Goal: Task Accomplishment & Management: Use online tool/utility

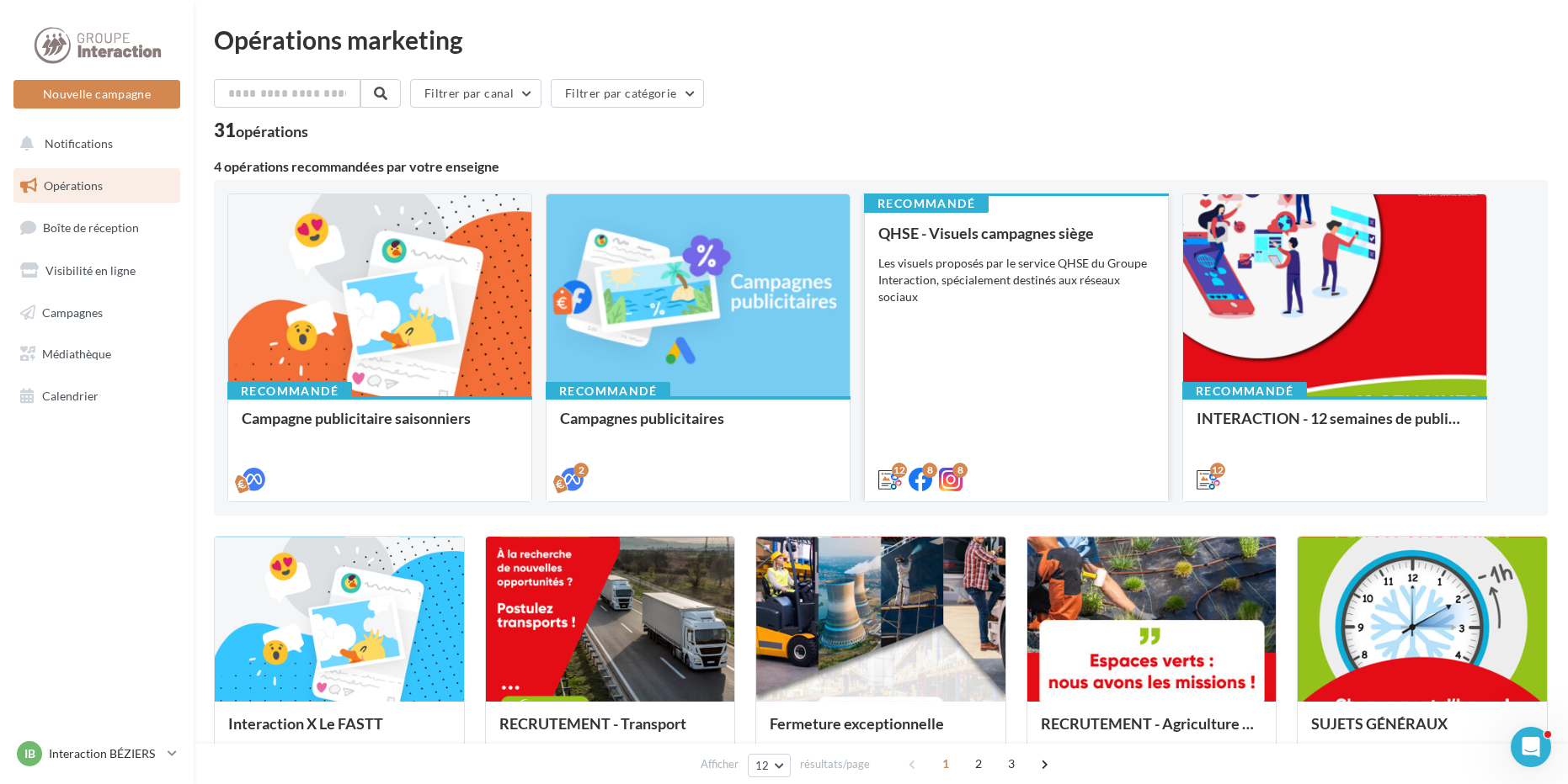
click at [1036, 374] on div "QHSE - Visuels campagnes siège Les visuels proposés par le service QHSE du Grou…" at bounding box center [1016, 355] width 277 height 262
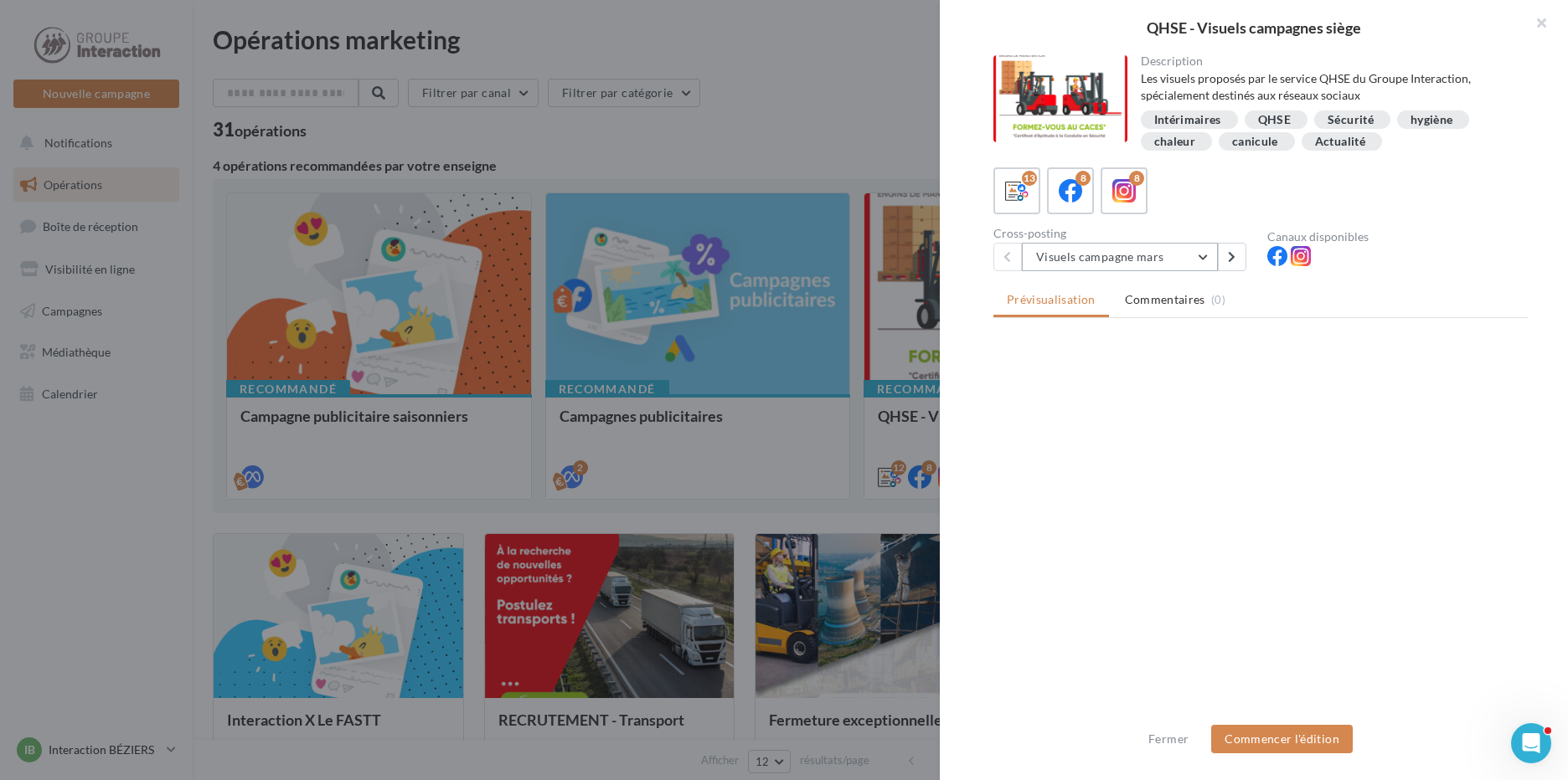
click at [1108, 247] on button "Visuels campagne mars" at bounding box center [1119, 257] width 196 height 29
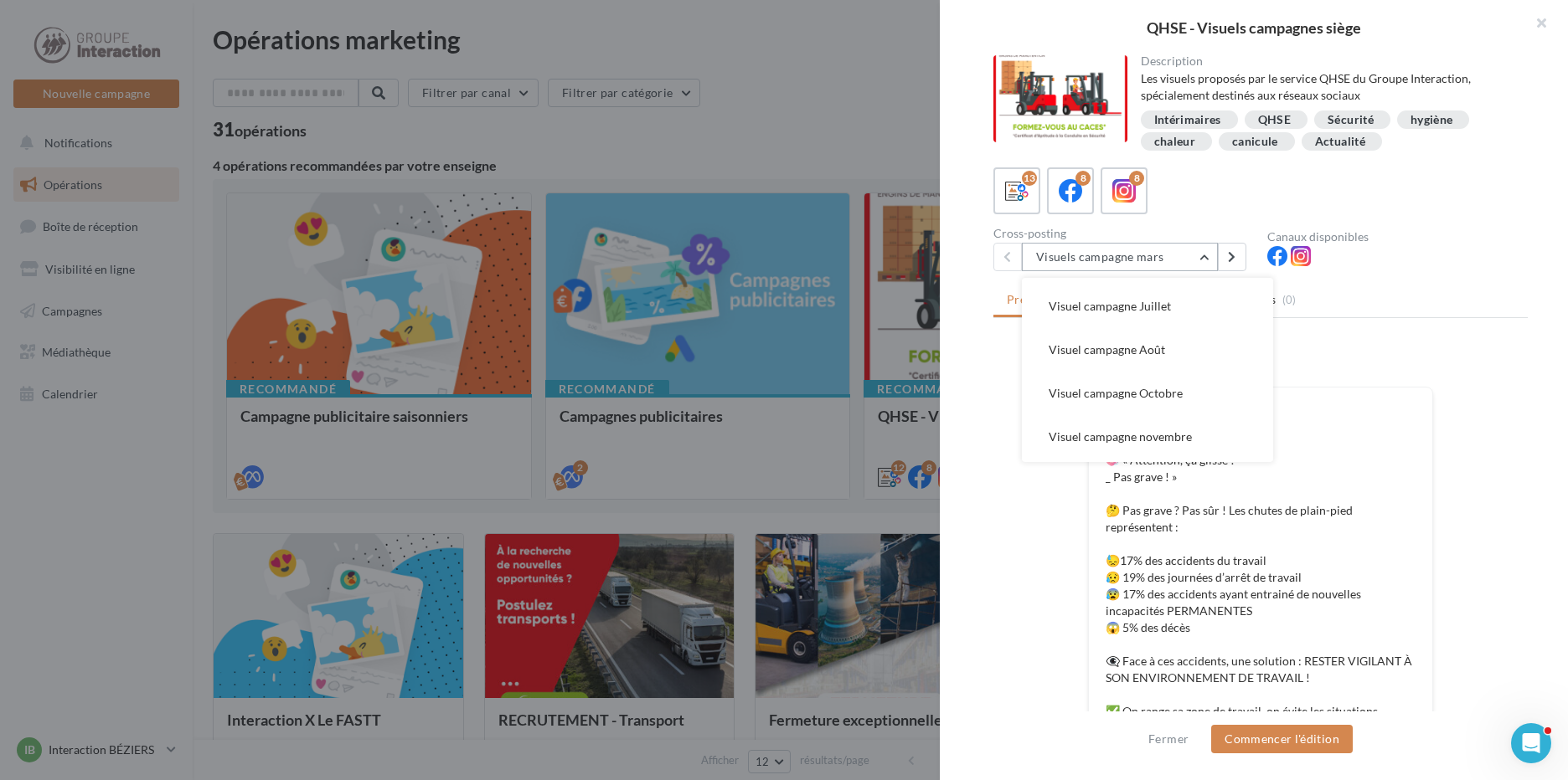
scroll to position [251, 0]
click at [1126, 306] on span "Visuel campagne Octobre" at bounding box center [1115, 309] width 134 height 14
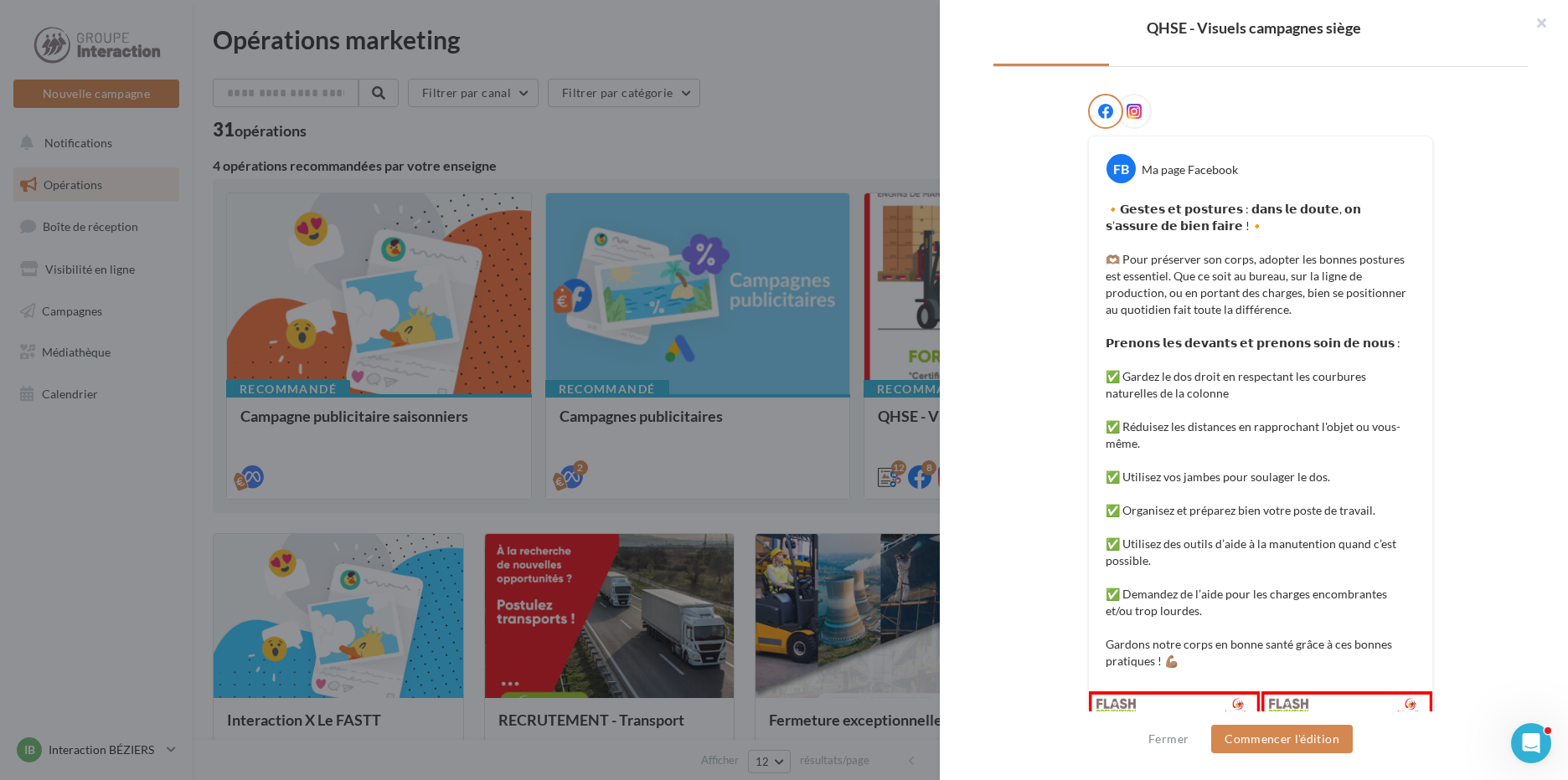
scroll to position [410, 0]
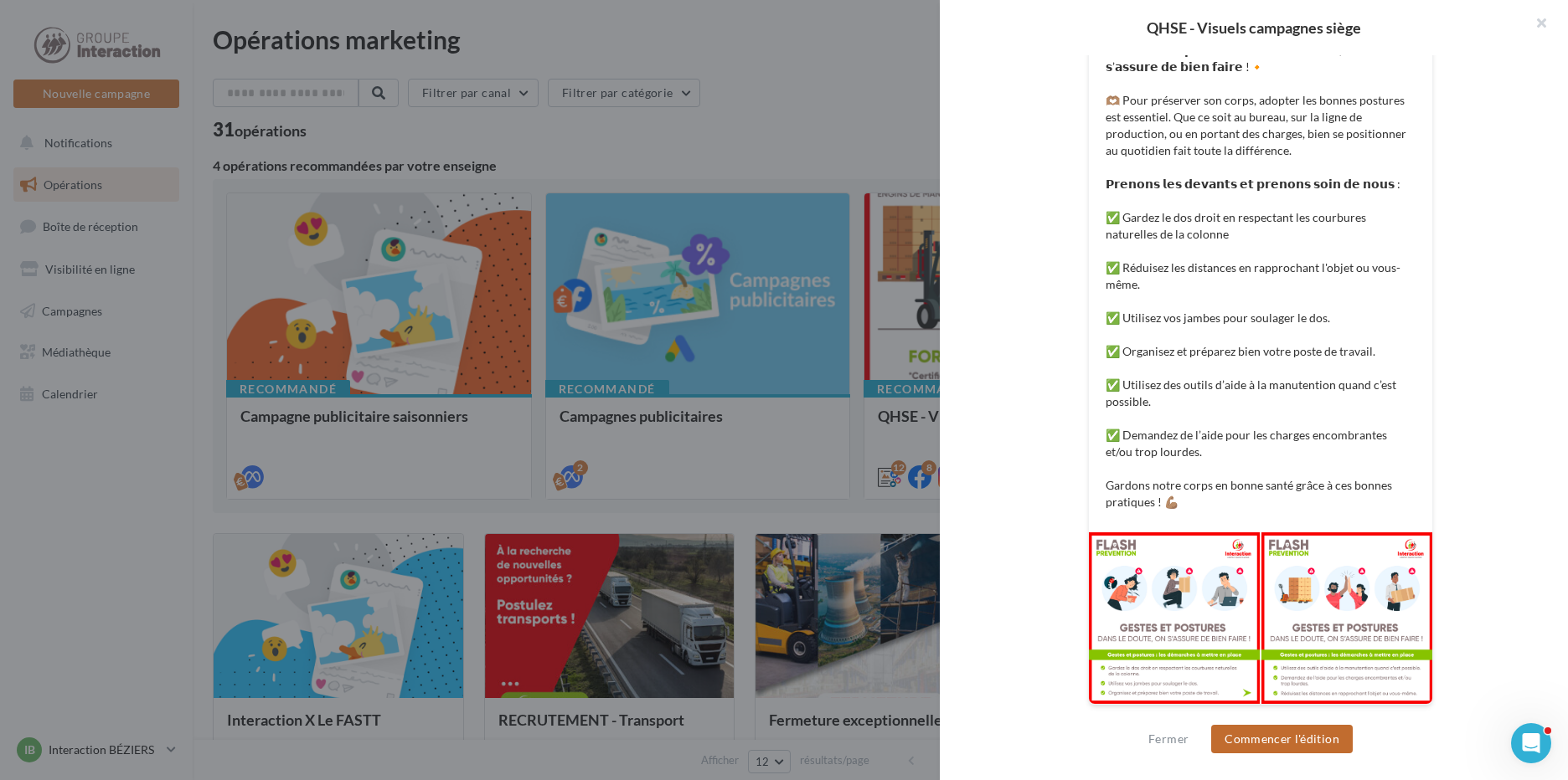
click at [1296, 735] on button "Commencer l'édition" at bounding box center [1282, 739] width 142 height 29
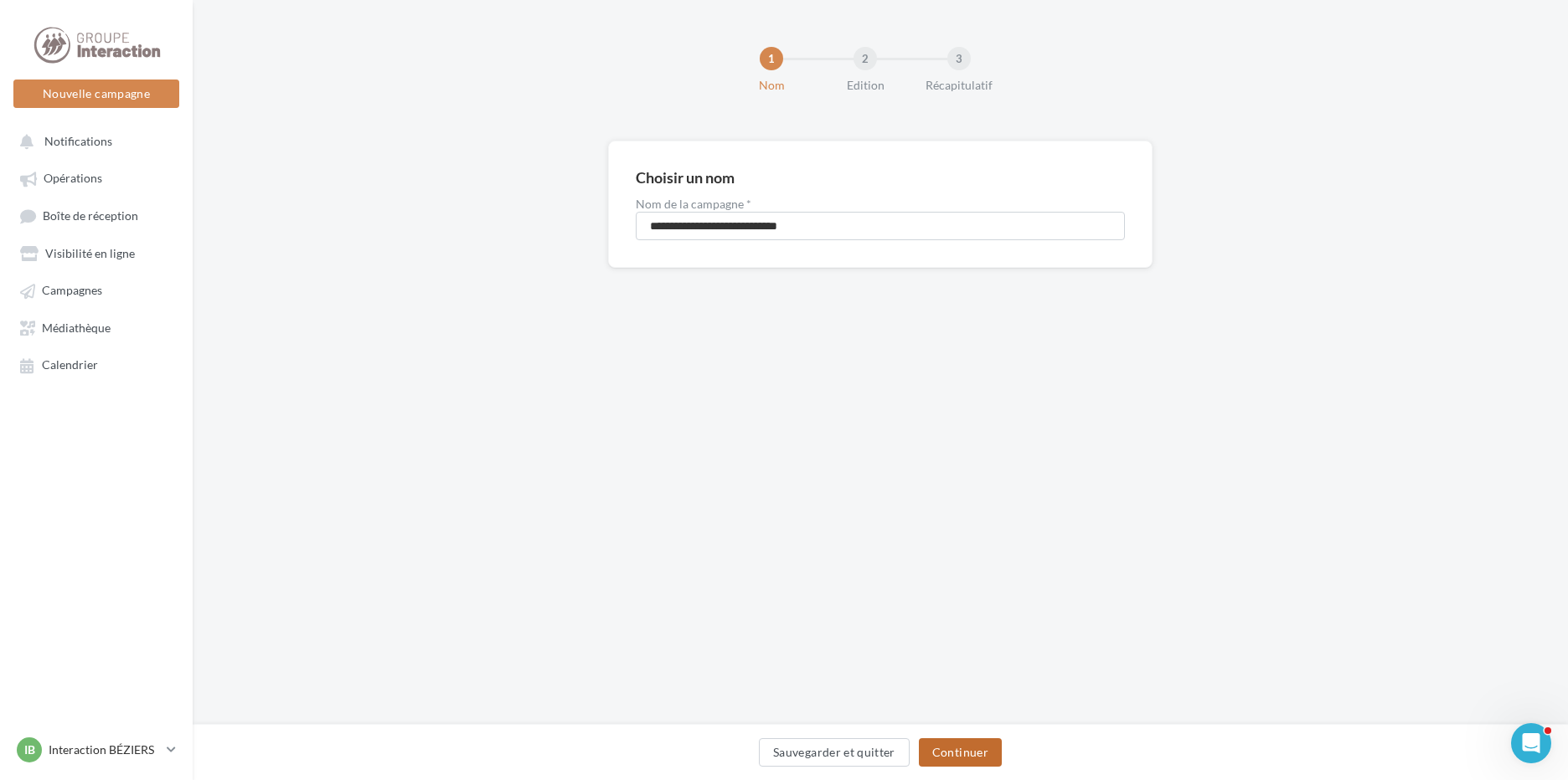
click at [943, 751] on button "Continuer" at bounding box center [960, 752] width 83 height 29
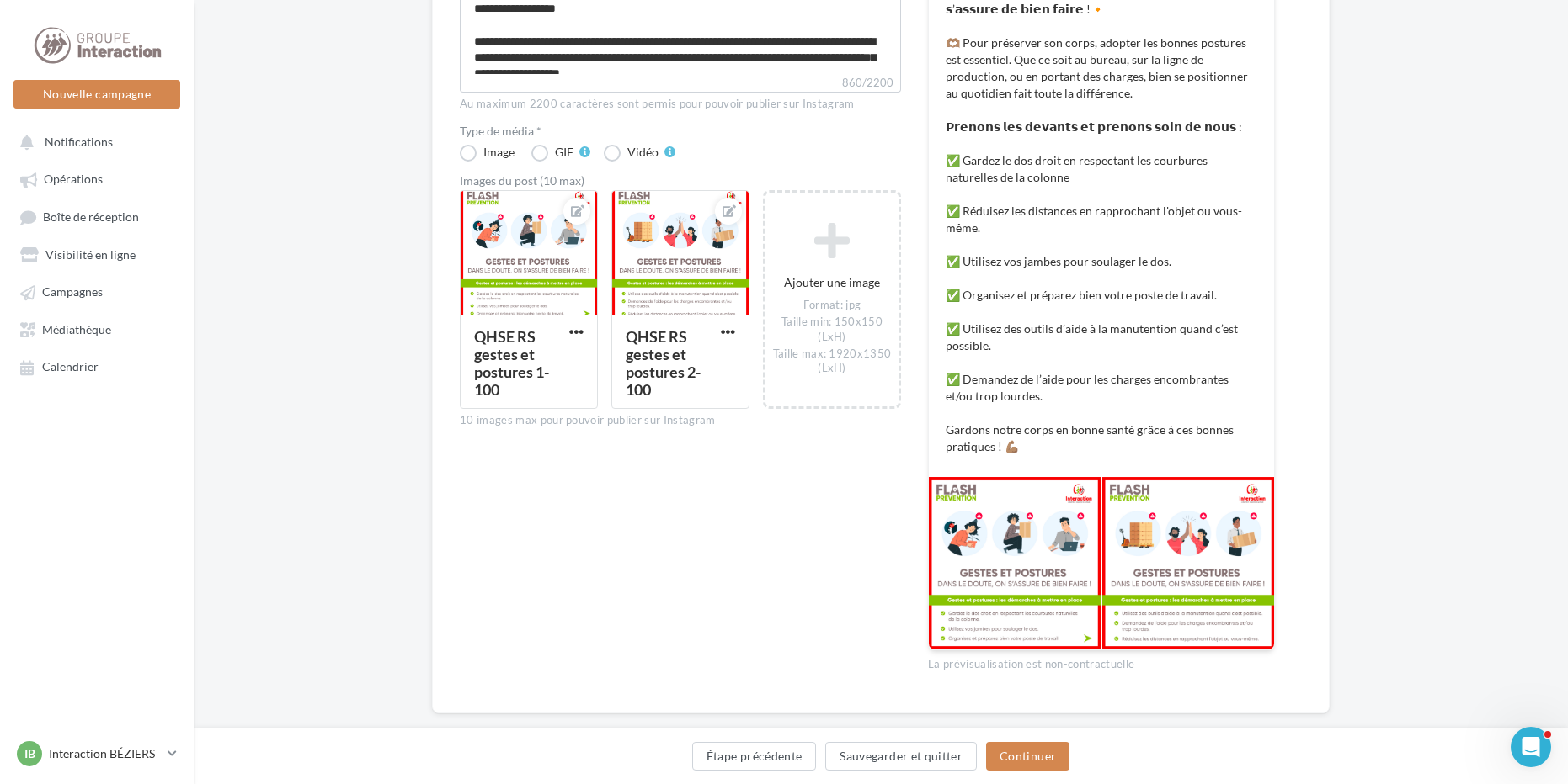
scroll to position [365, 0]
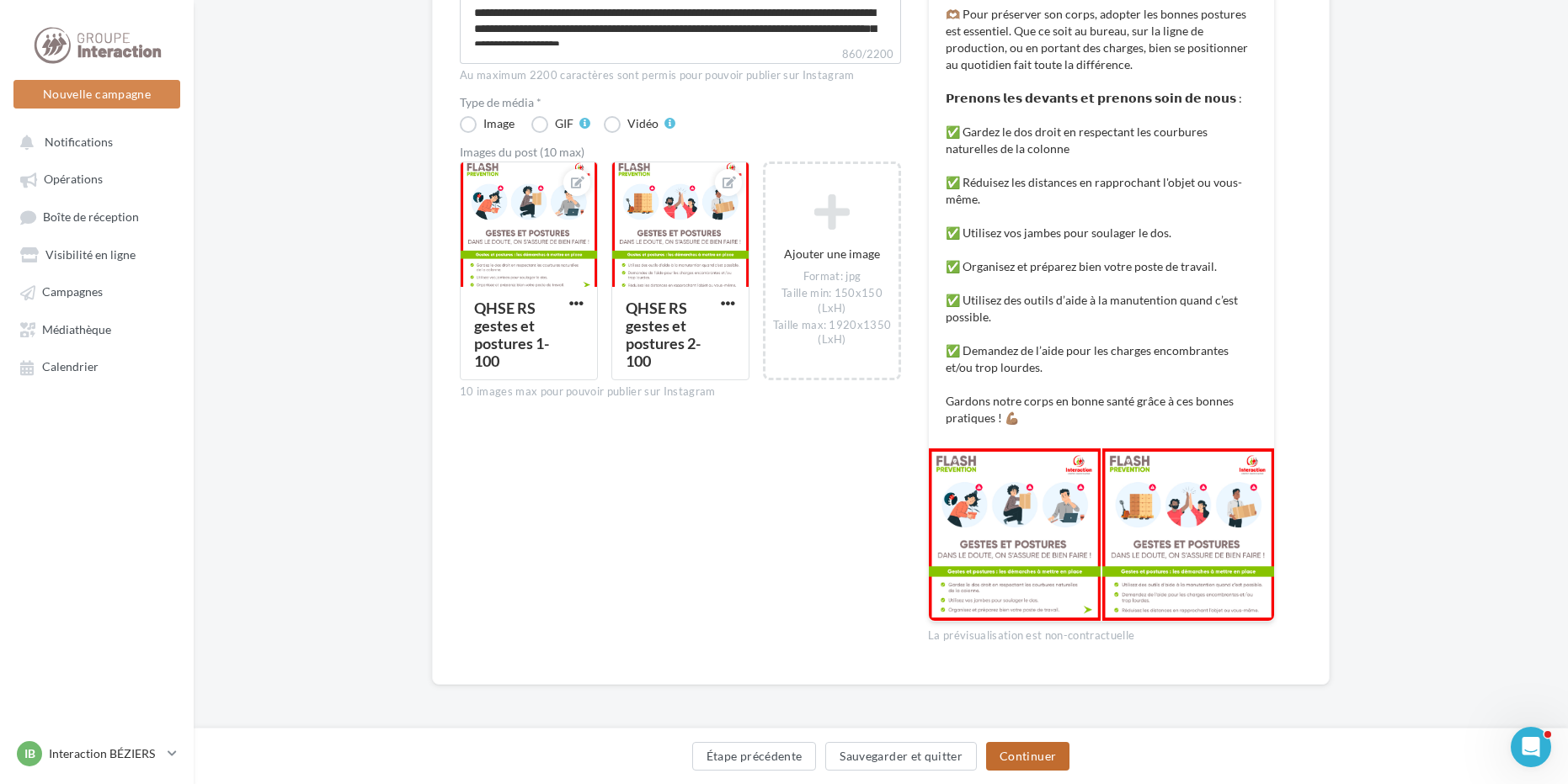
click at [1034, 762] on button "Continuer" at bounding box center [1028, 756] width 83 height 29
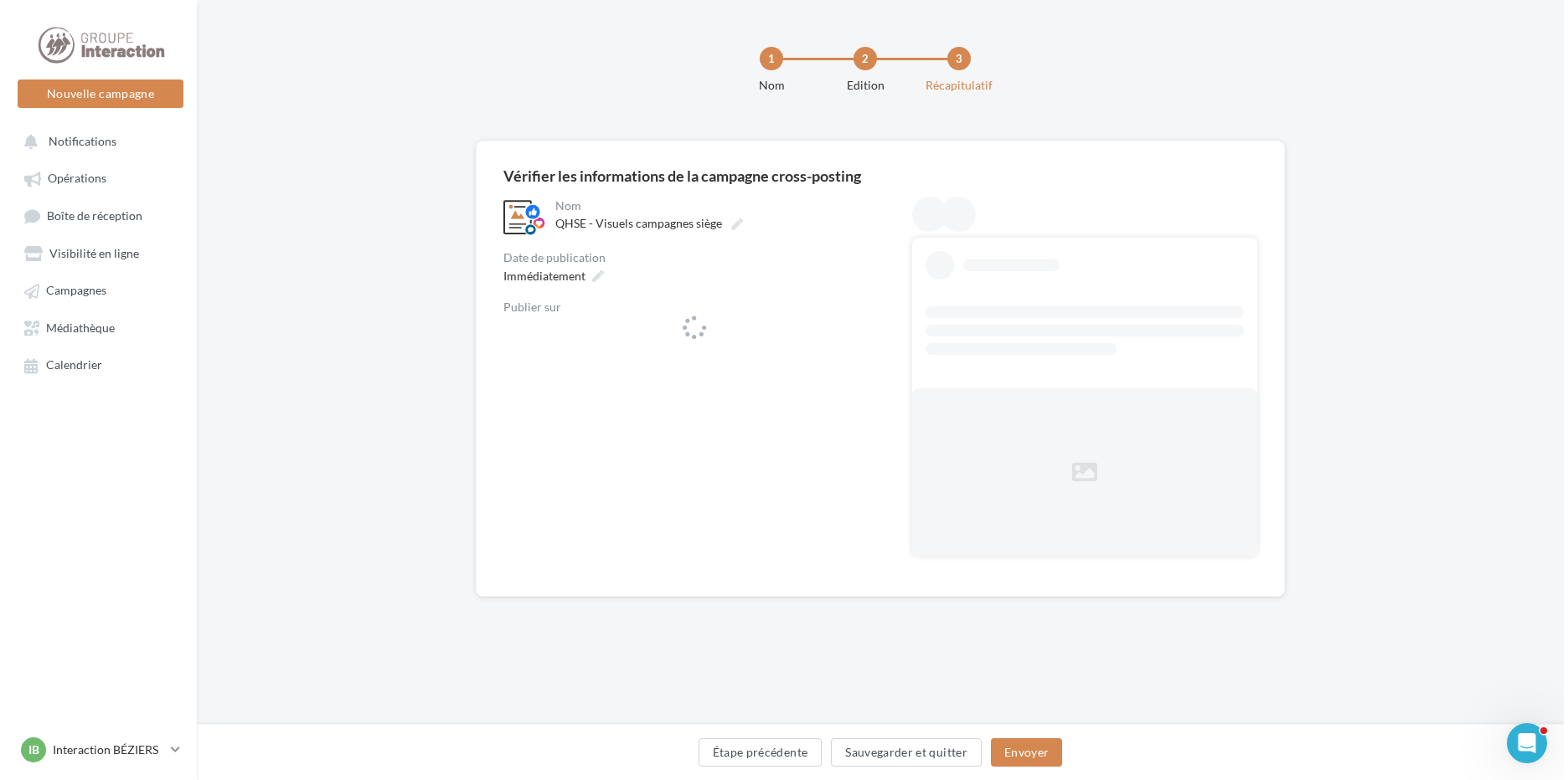
scroll to position [0, 0]
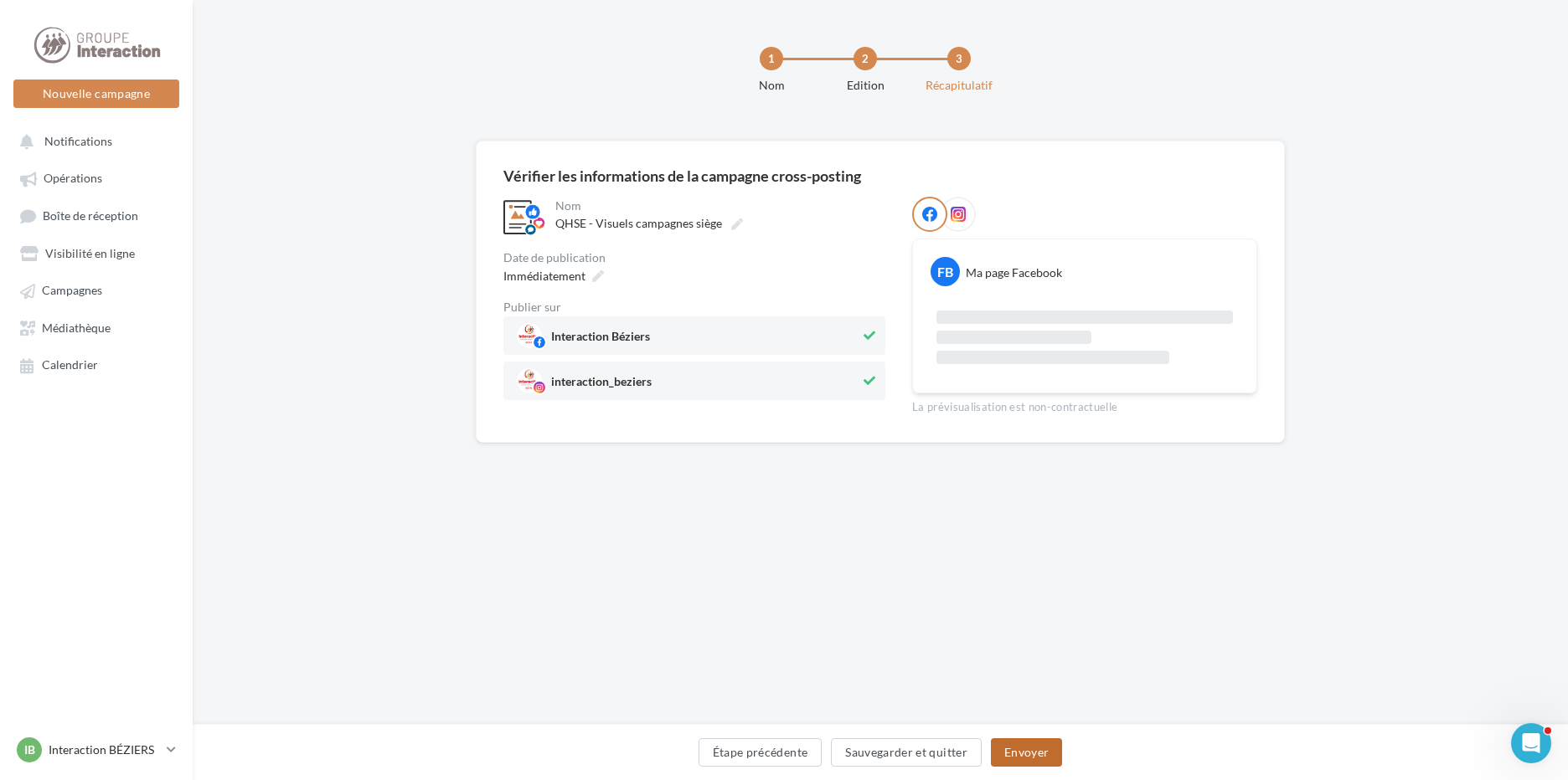
click at [1041, 757] on button "Envoyer" at bounding box center [1026, 752] width 71 height 29
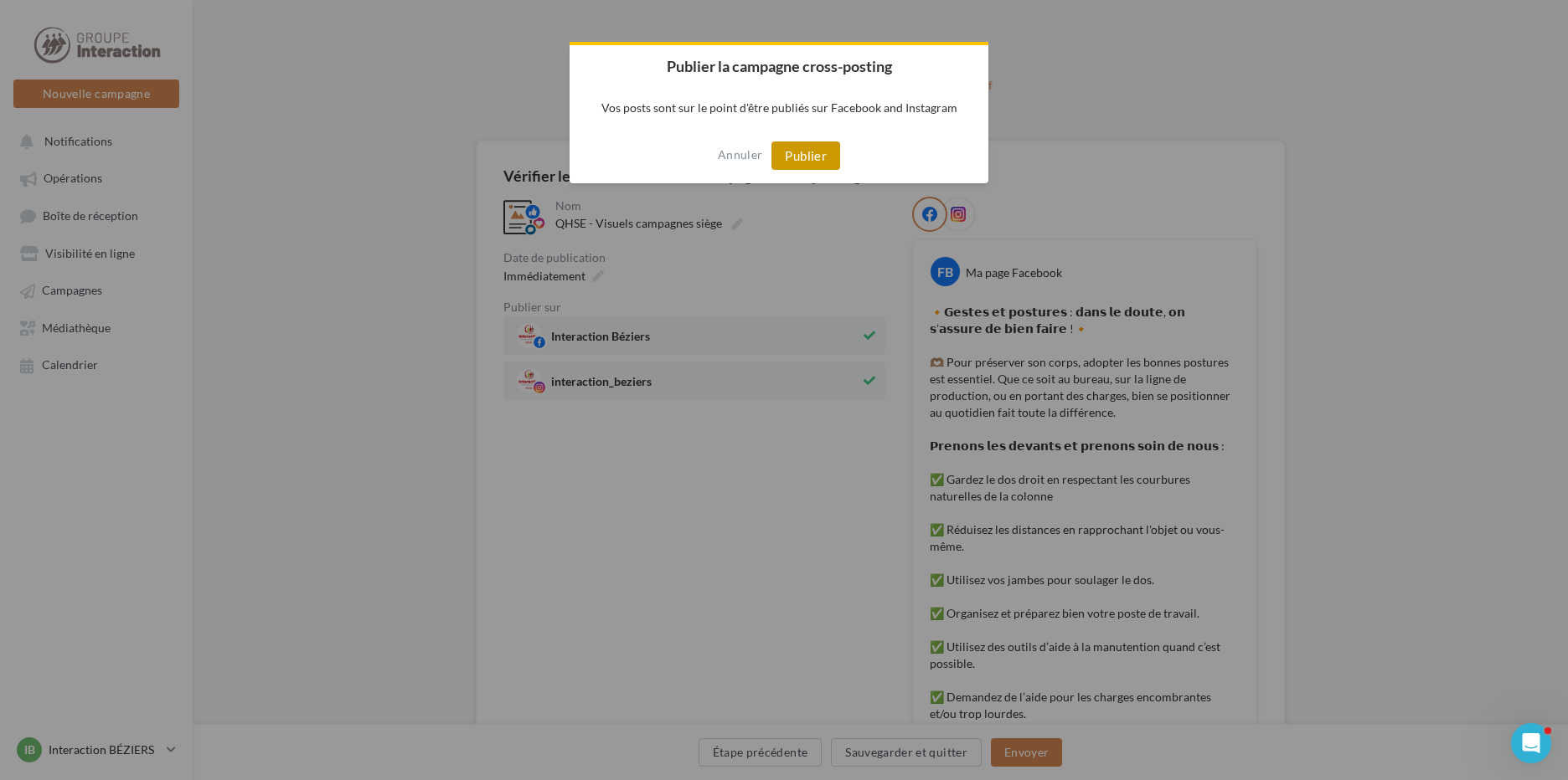
click at [806, 154] on button "Publier" at bounding box center [805, 155] width 69 height 29
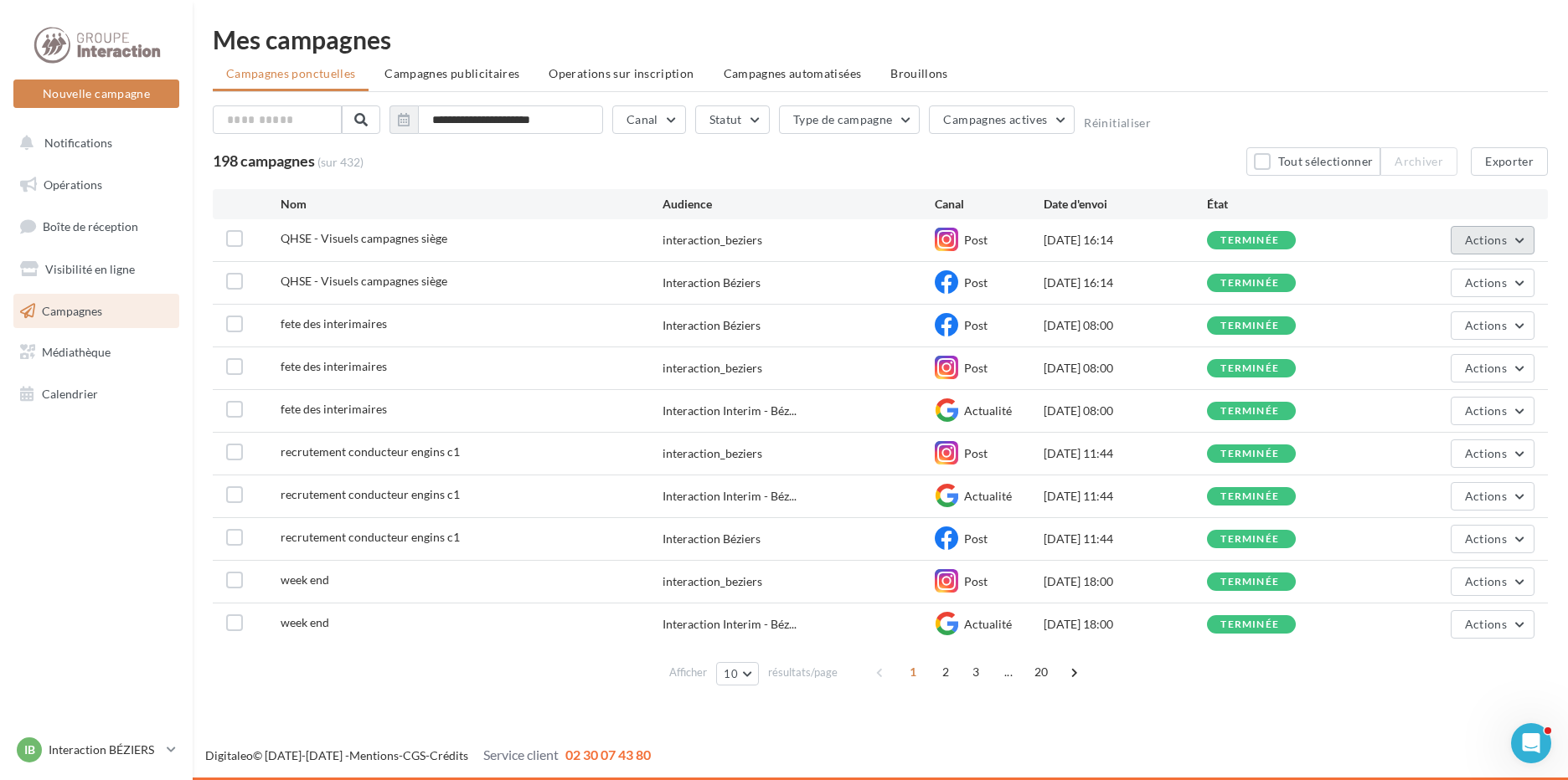
click at [1484, 238] on span "Actions" at bounding box center [1486, 239] width 42 height 14
click at [1401, 281] on button "Voir les résultats" at bounding box center [1450, 279] width 167 height 43
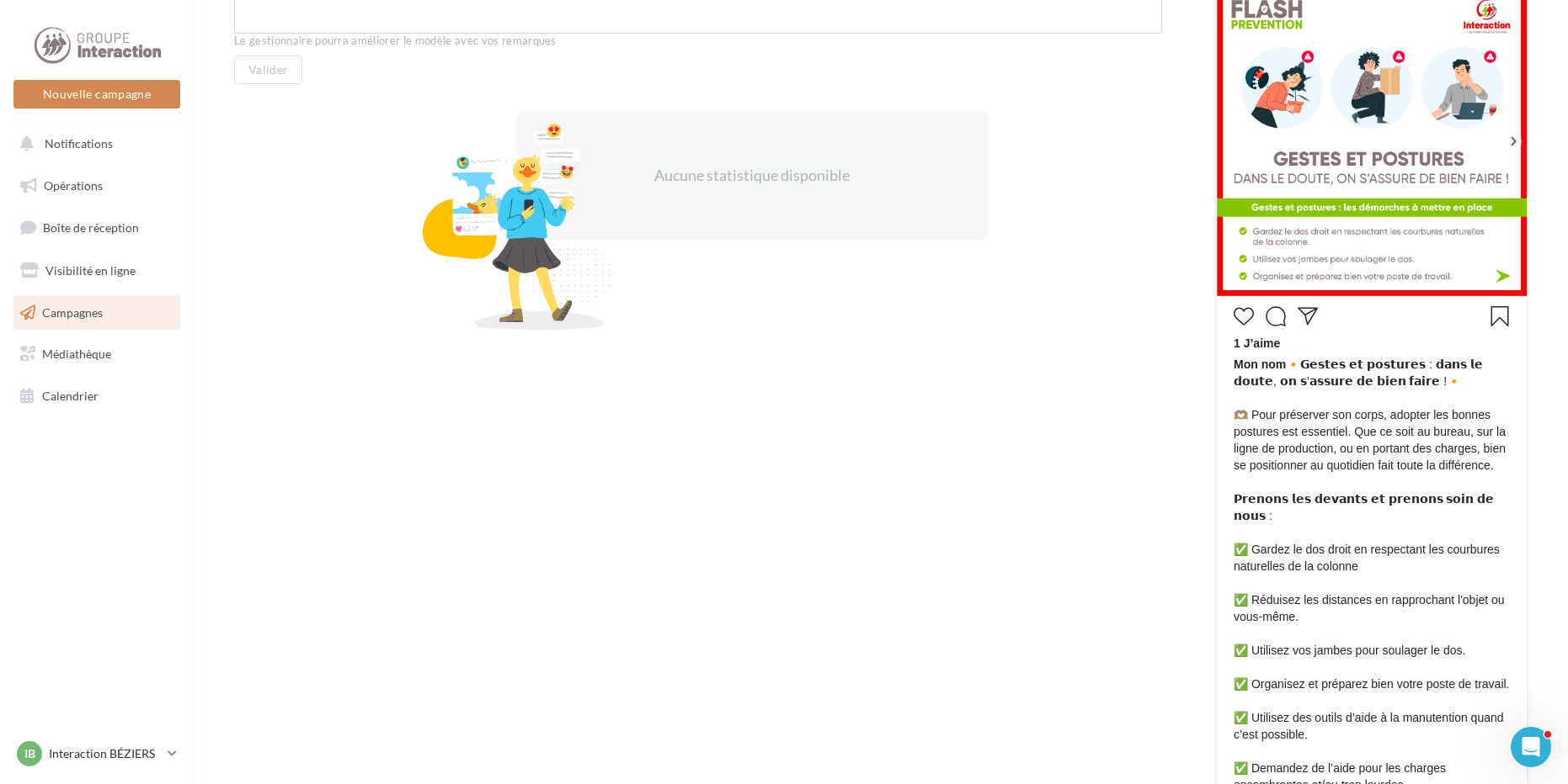
scroll to position [411, 0]
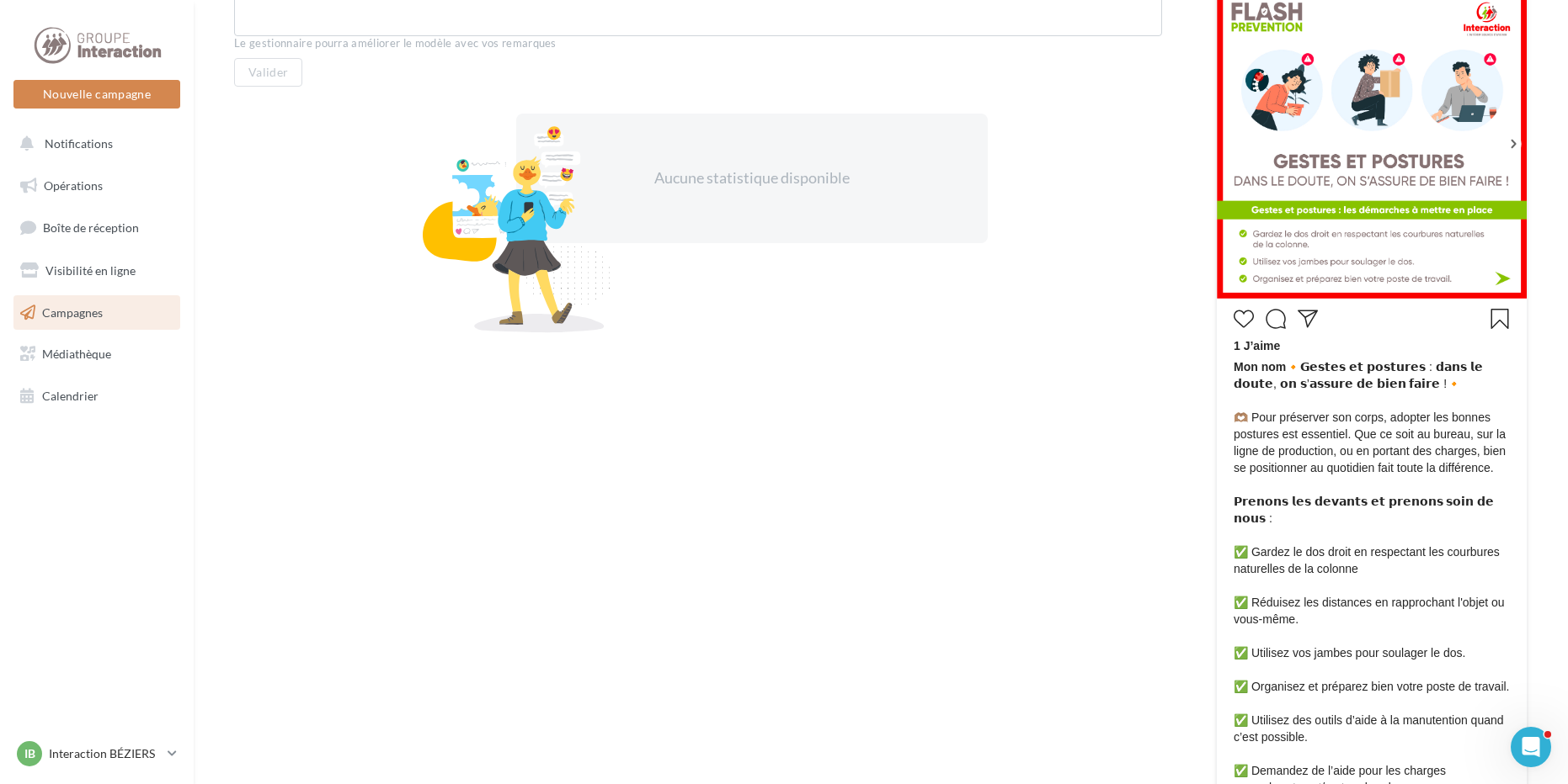
drag, startPoint x: 1522, startPoint y: 278, endPoint x: 1069, endPoint y: 352, distance: 459.0
click at [1066, 361] on div "Note et commentaire Le gestionnaire pourra améliorer le modèle avec vos remarqu…" at bounding box center [698, 429] width 928 height 1048
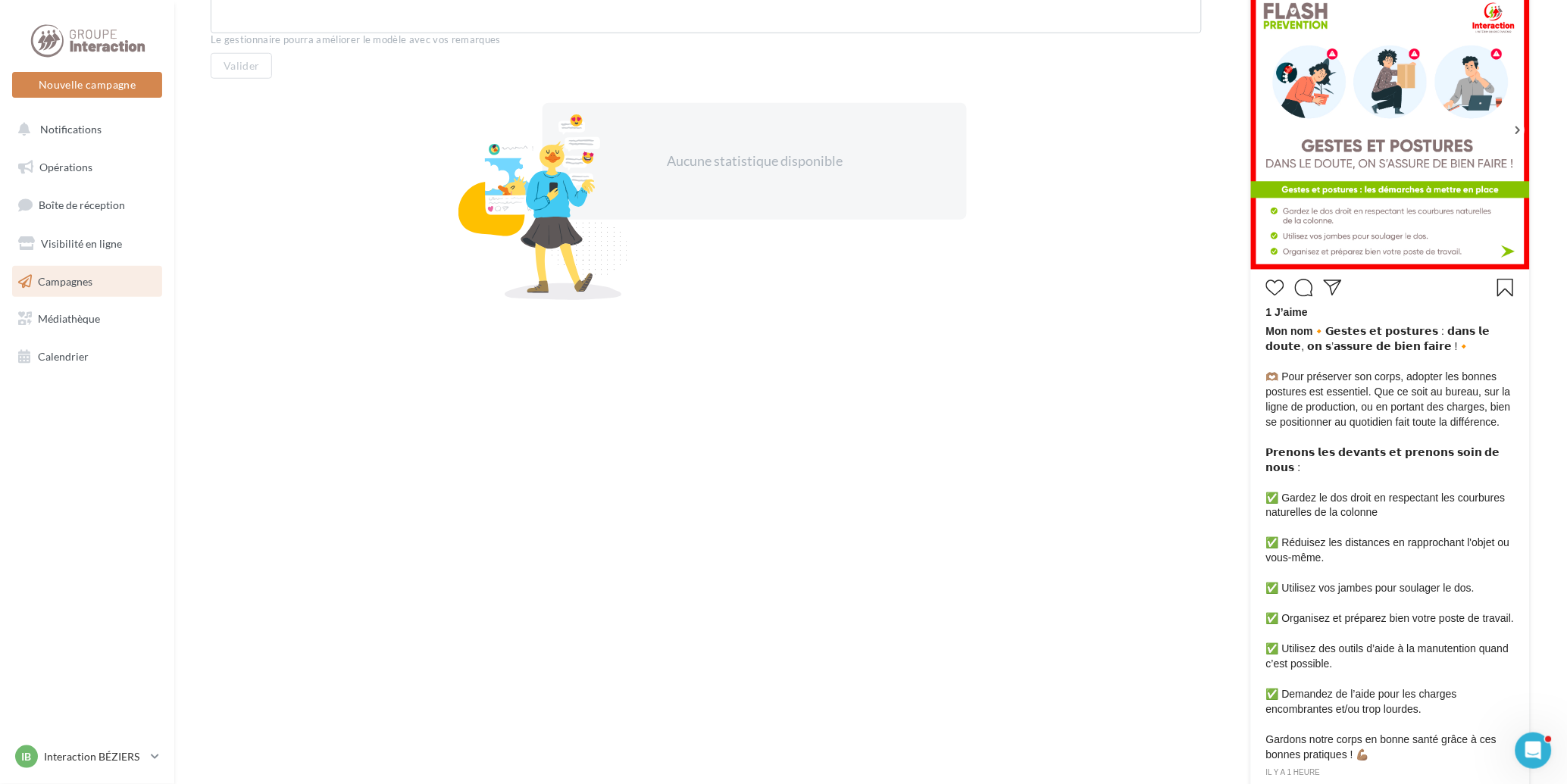
drag, startPoint x: 1324, startPoint y: 2, endPoint x: 1016, endPoint y: 278, distance: 413.6
click at [1016, 278] on div "Note et commentaire Le gestionnaire pourra améliorer le modèle avec vos remarqu…" at bounding box center [706, 387] width 991 height 944
